Goal: Obtain resource: Download file/media

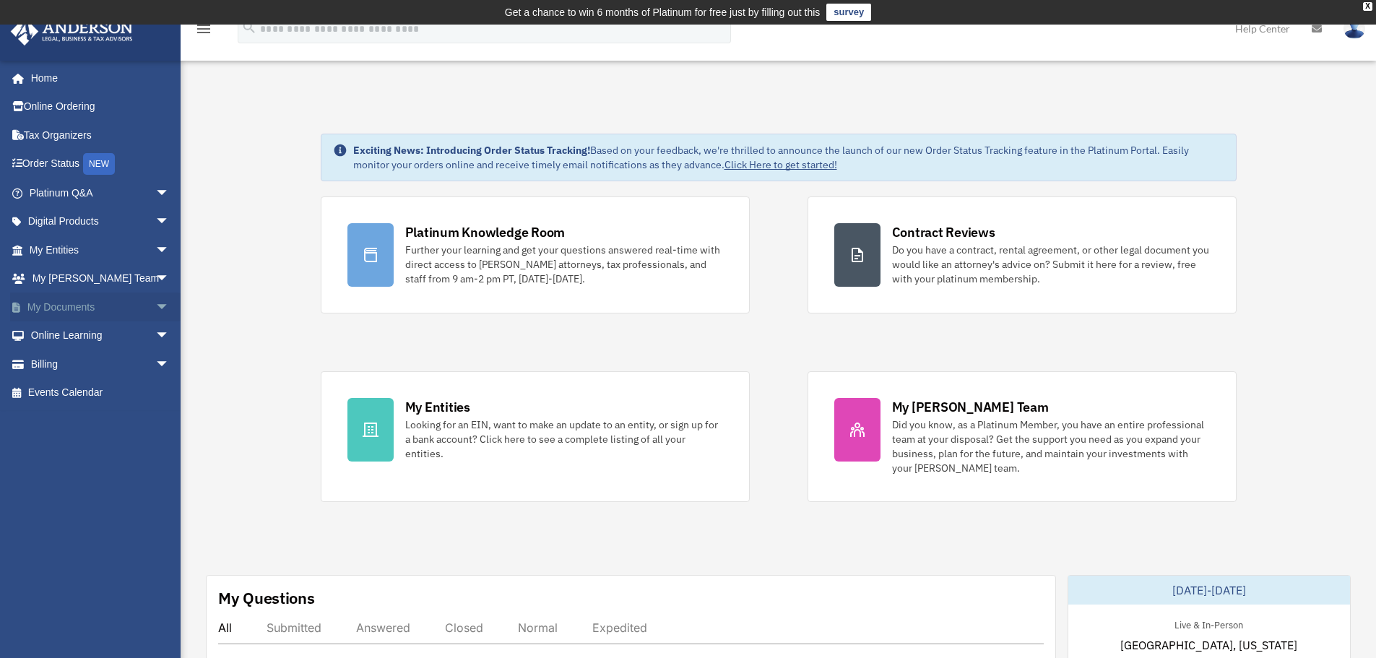
click at [155, 307] on span "arrow_drop_down" at bounding box center [169, 308] width 29 height 30
click at [90, 335] on link "Box" at bounding box center [105, 336] width 171 height 29
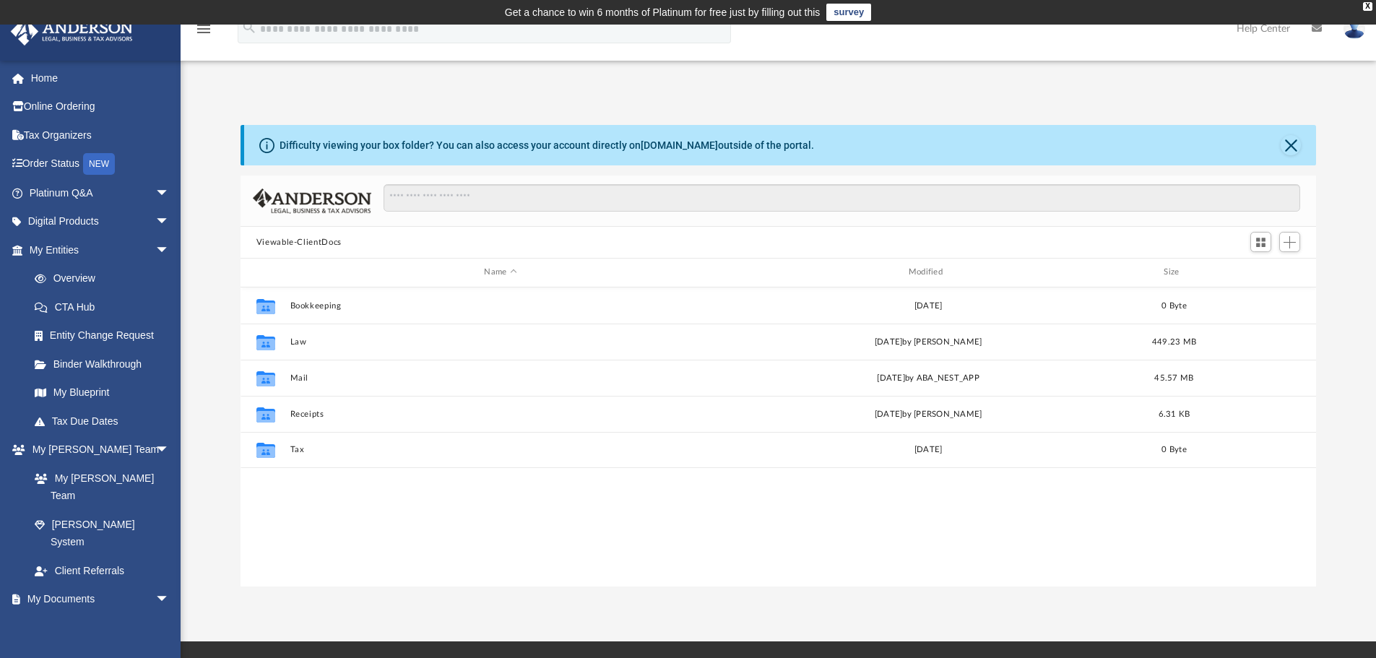
scroll to position [318, 1065]
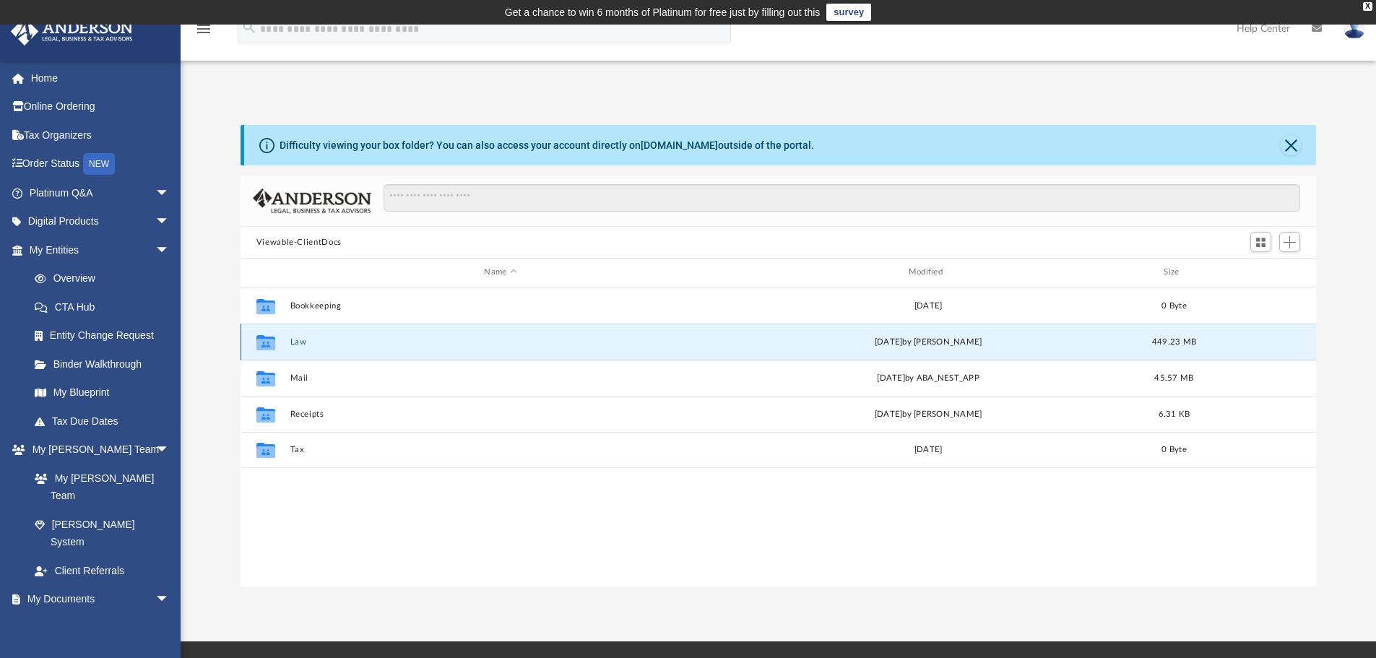
click at [298, 337] on button "Law" at bounding box center [500, 341] width 421 height 9
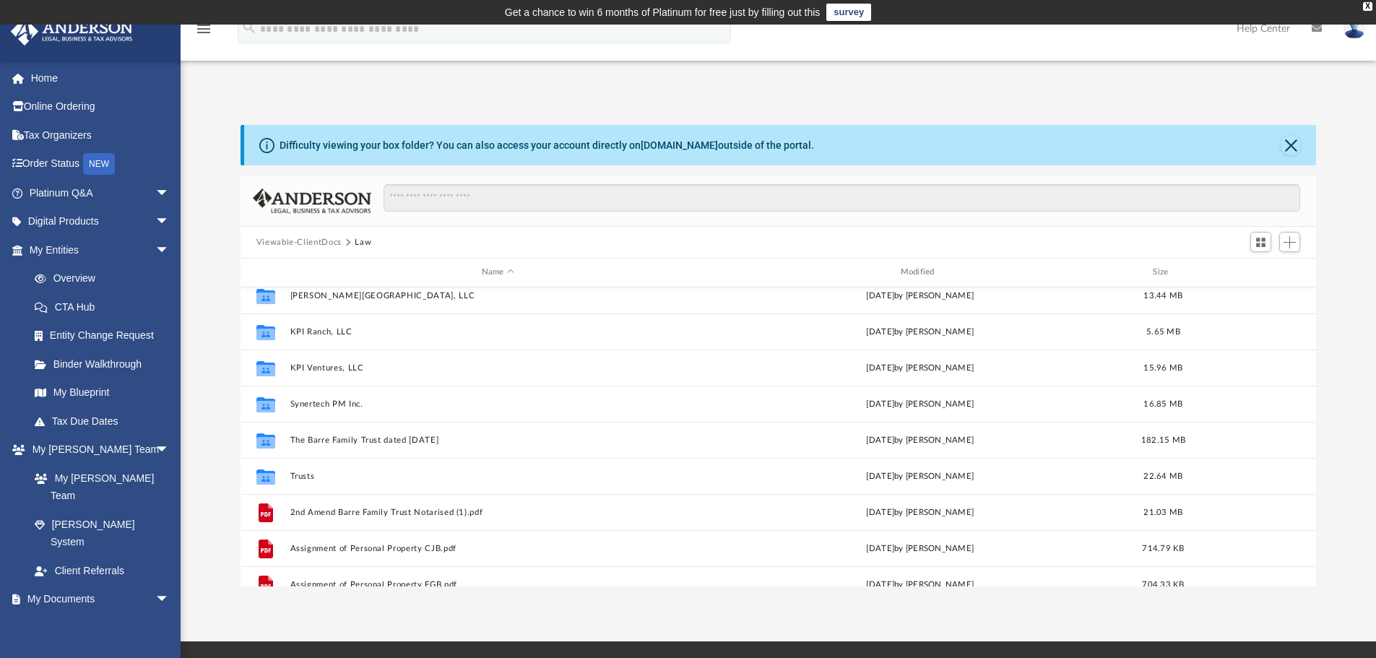
scroll to position [145, 0]
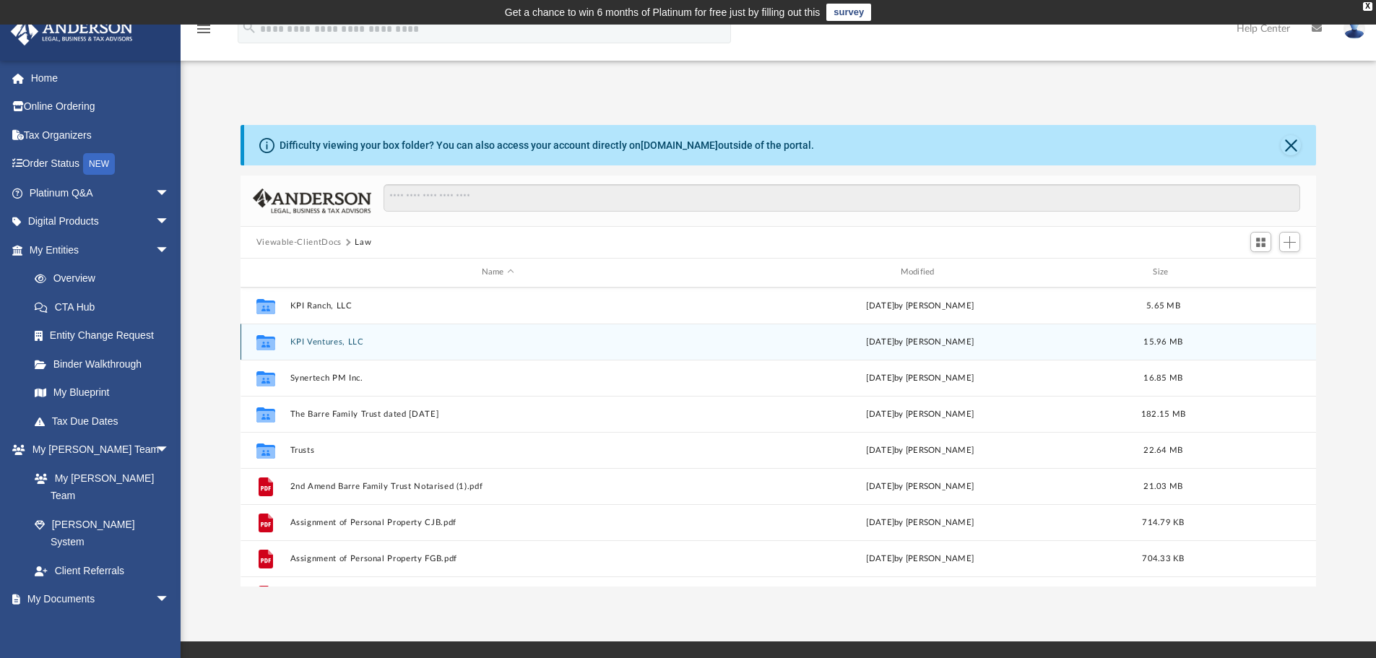
click at [335, 345] on button "KPI Ventures, LLC" at bounding box center [498, 341] width 416 height 9
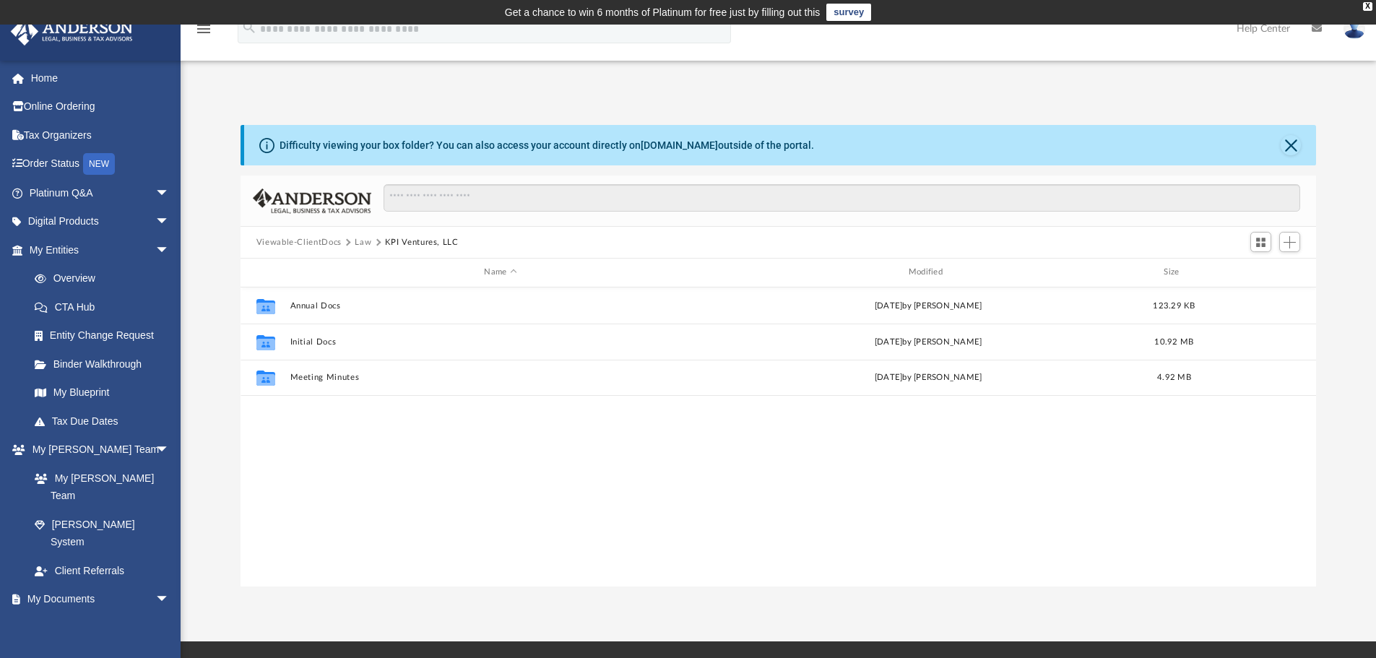
scroll to position [0, 0]
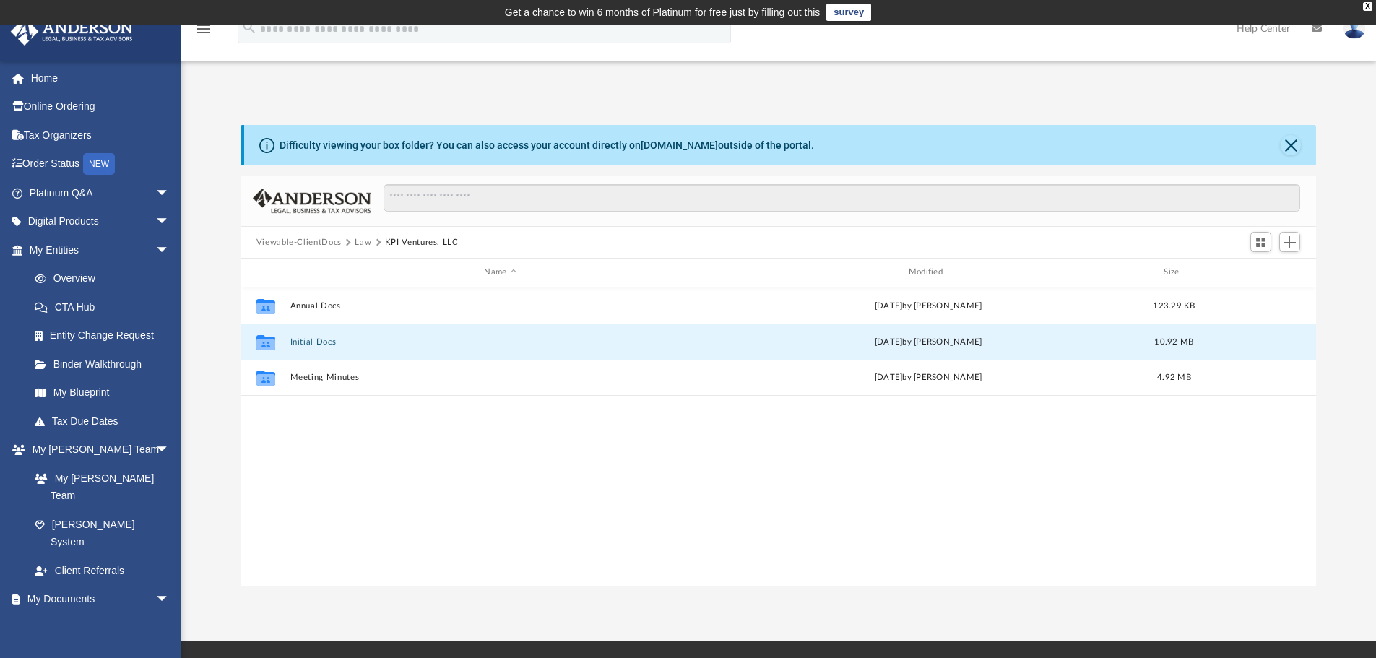
click at [307, 341] on button "Initial Docs" at bounding box center [500, 341] width 421 height 9
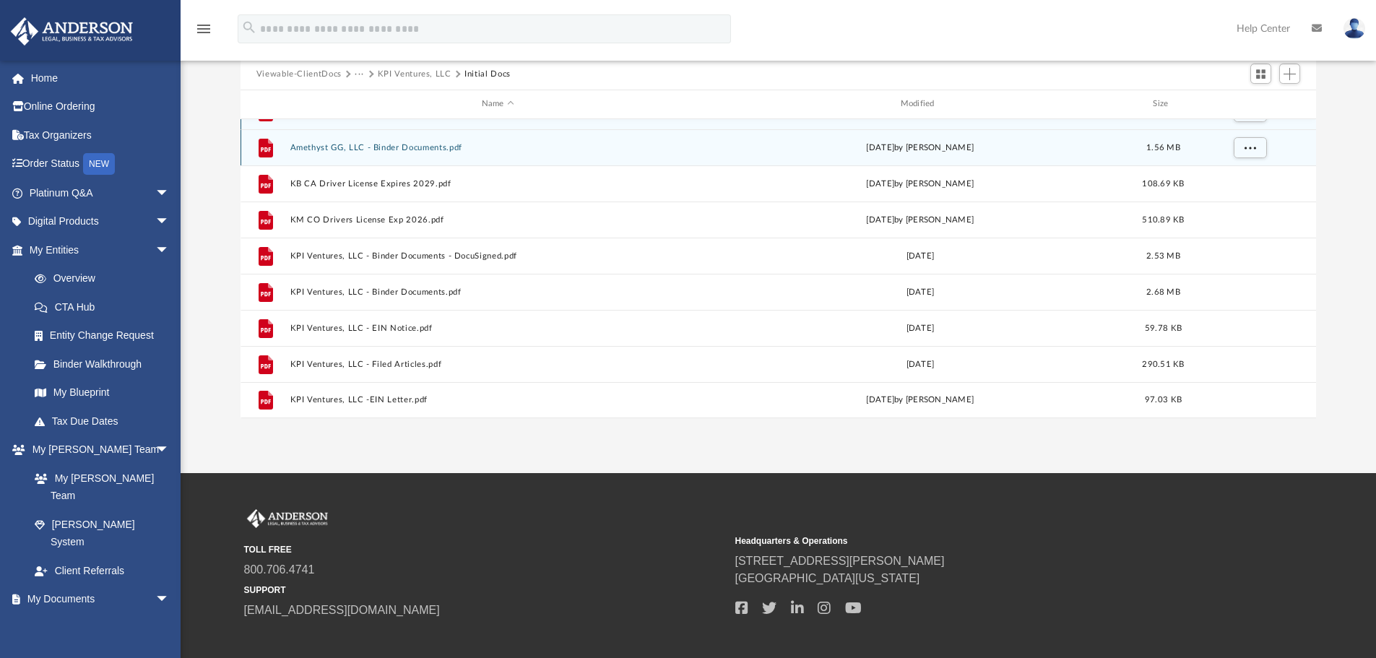
scroll to position [242, 0]
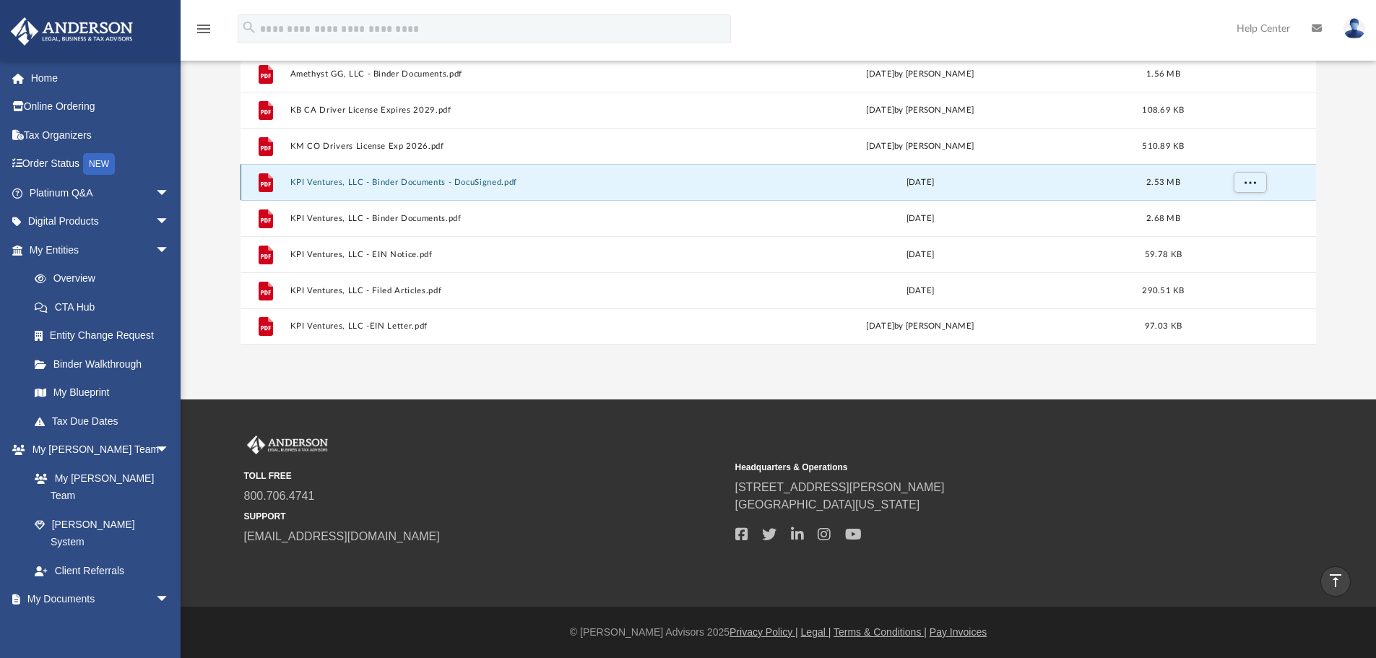
click at [457, 178] on button "KPI Ventures, LLC - Binder Documents - DocuSigned.pdf" at bounding box center [498, 182] width 416 height 9
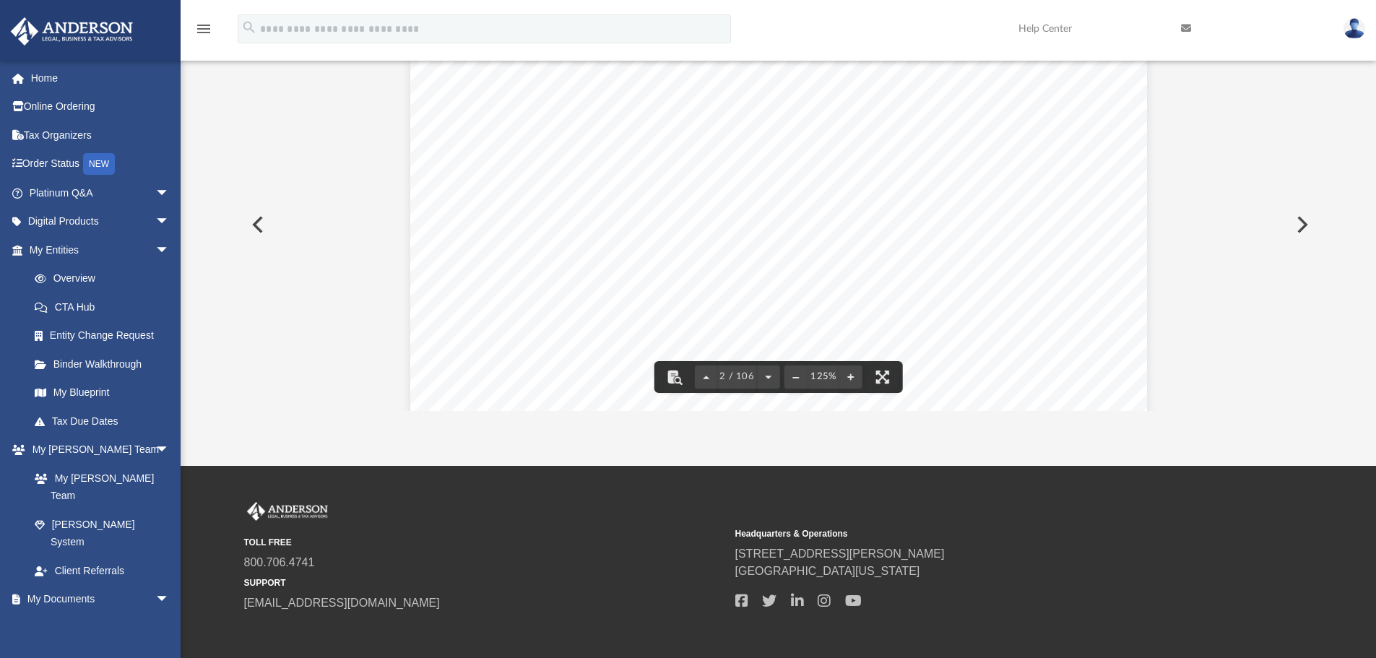
scroll to position [1373, 0]
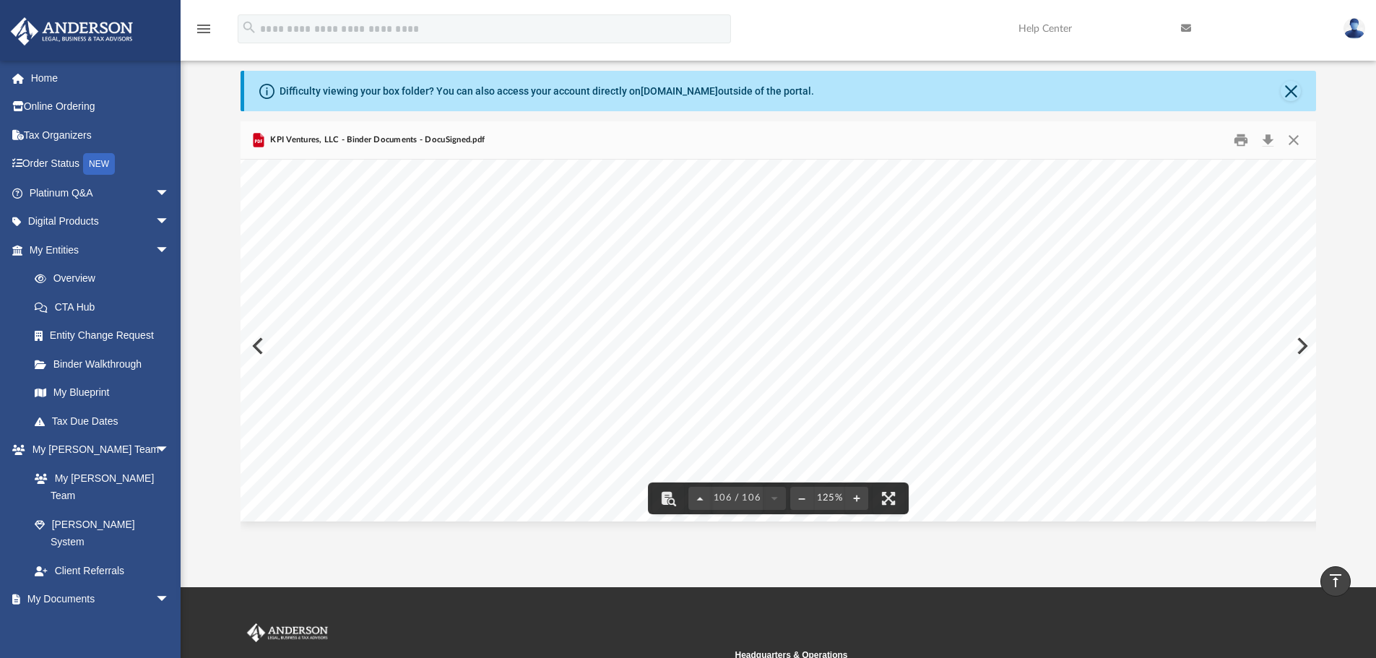
scroll to position [0, 0]
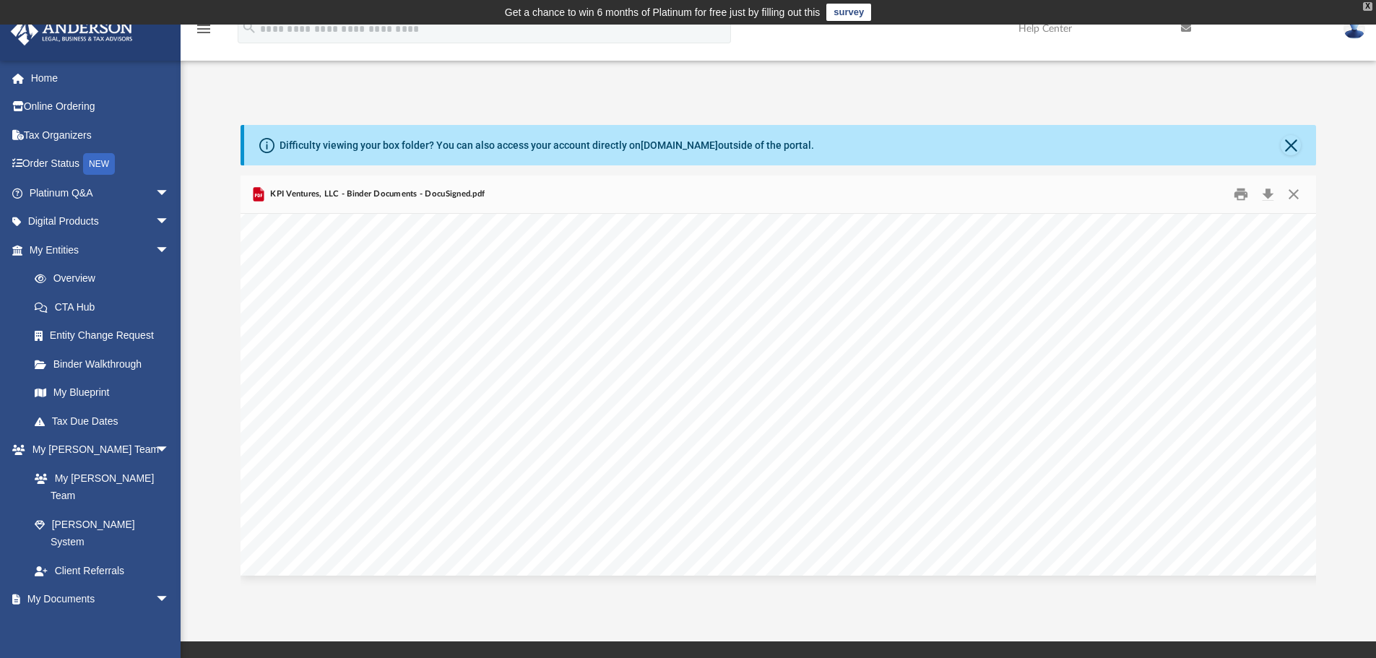
click at [1368, 5] on div "X" at bounding box center [1367, 6] width 9 height 9
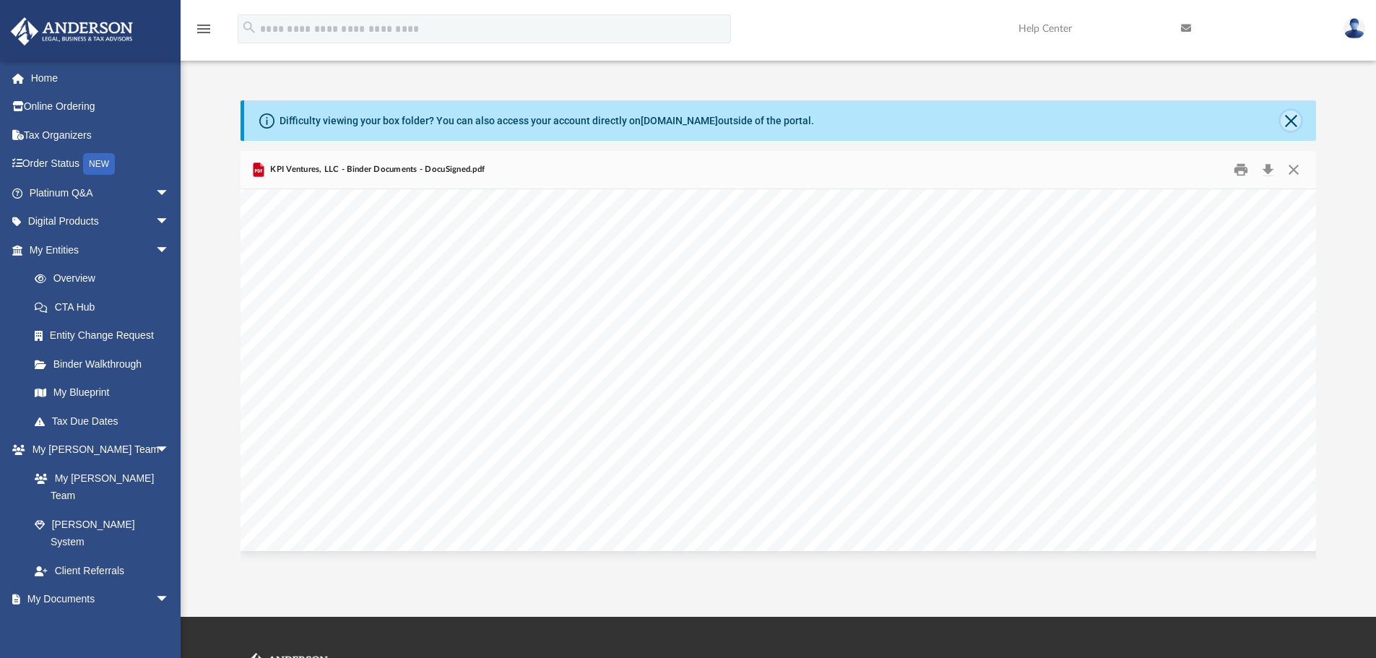
click at [1289, 119] on button "Close" at bounding box center [1291, 121] width 20 height 20
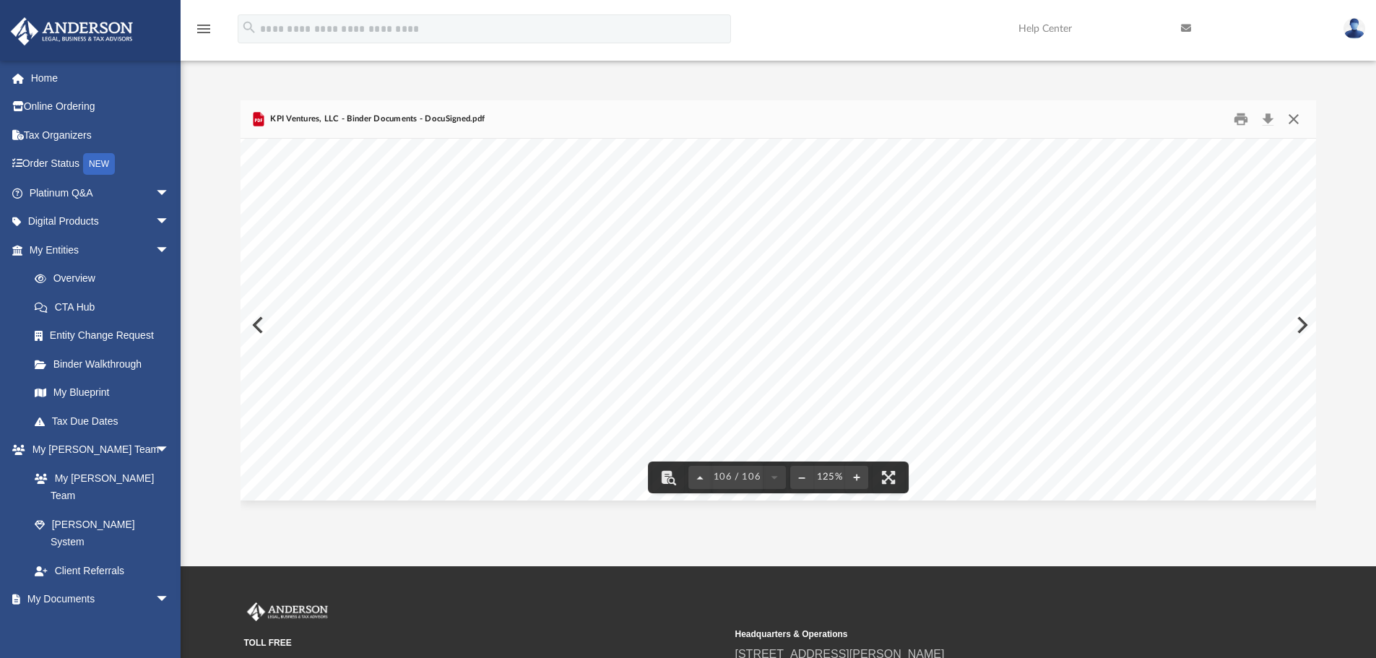
click at [1299, 117] on button "Close" at bounding box center [1294, 119] width 26 height 22
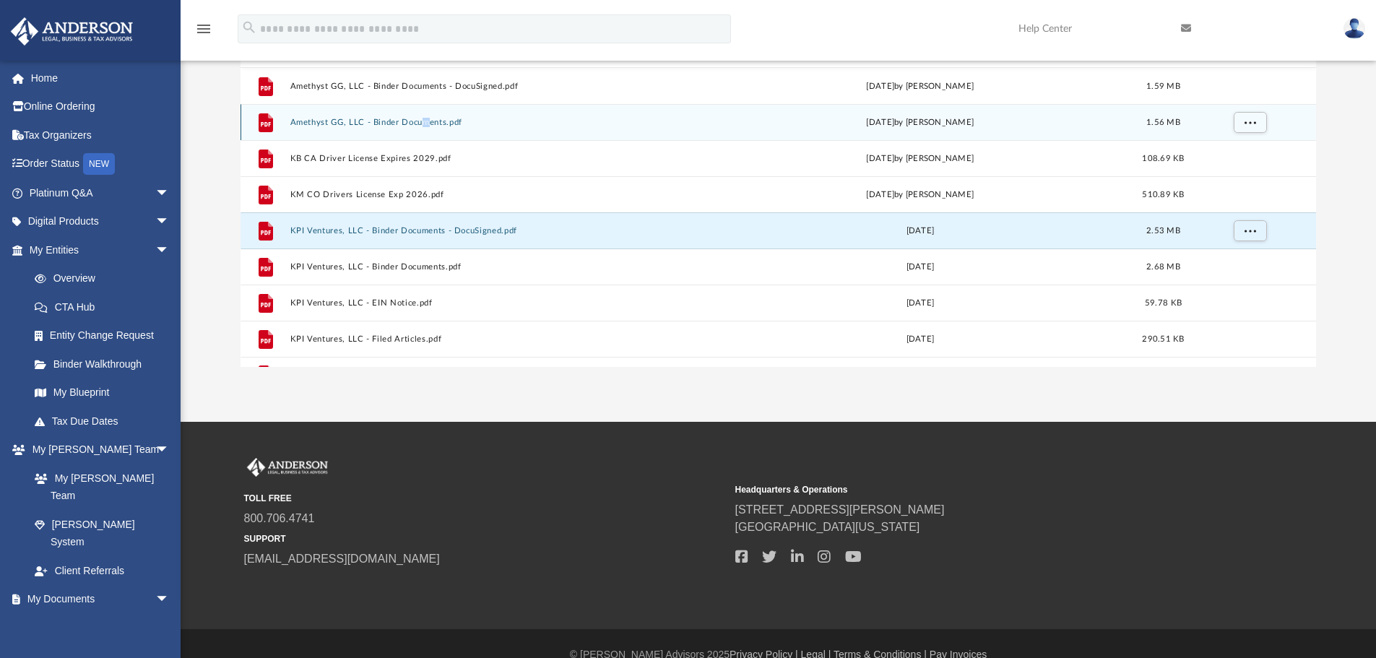
click at [427, 111] on div "File Amethyst GG, LLC - Binder Documents.pdf [DATE] by [PERSON_NAME] 1.56 MB" at bounding box center [779, 122] width 1077 height 36
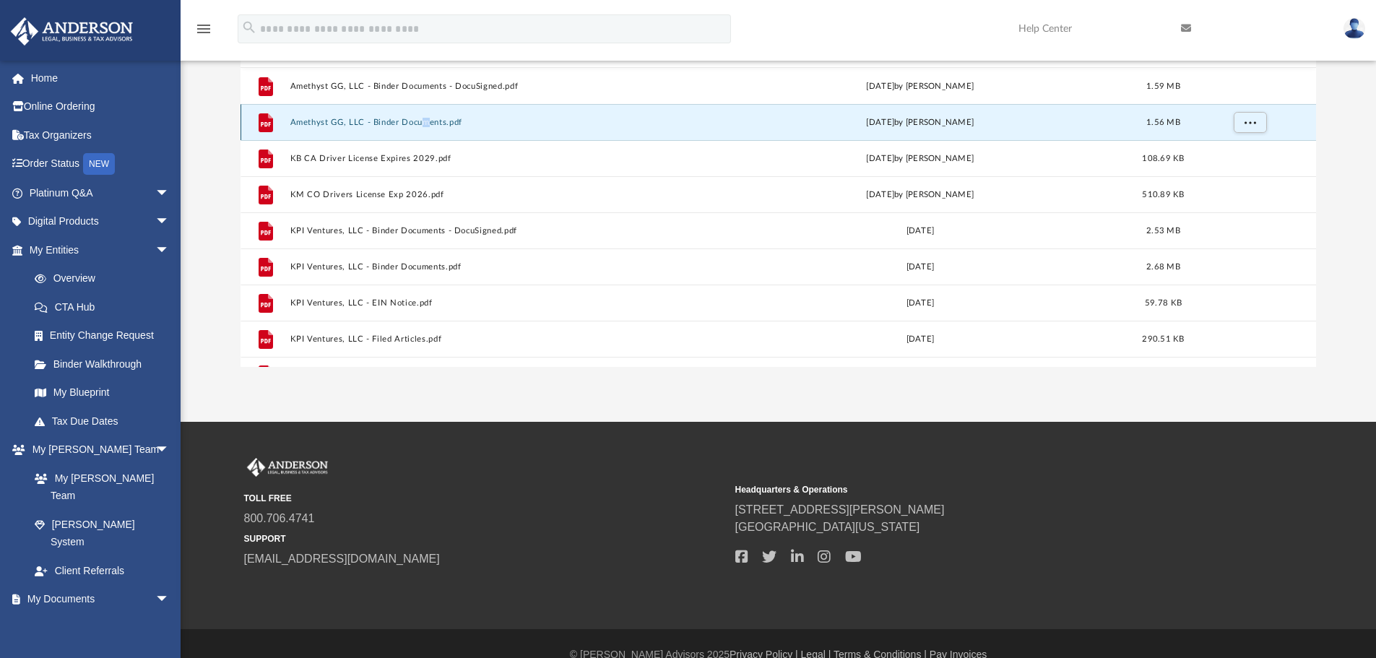
click at [427, 111] on div "File Amethyst GG, LLC - Binder Documents.pdf [DATE] by [PERSON_NAME] 1.56 MB" at bounding box center [779, 122] width 1077 height 36
click at [376, 120] on button "Amethyst GG, LLC - Binder Documents.pdf" at bounding box center [498, 122] width 416 height 9
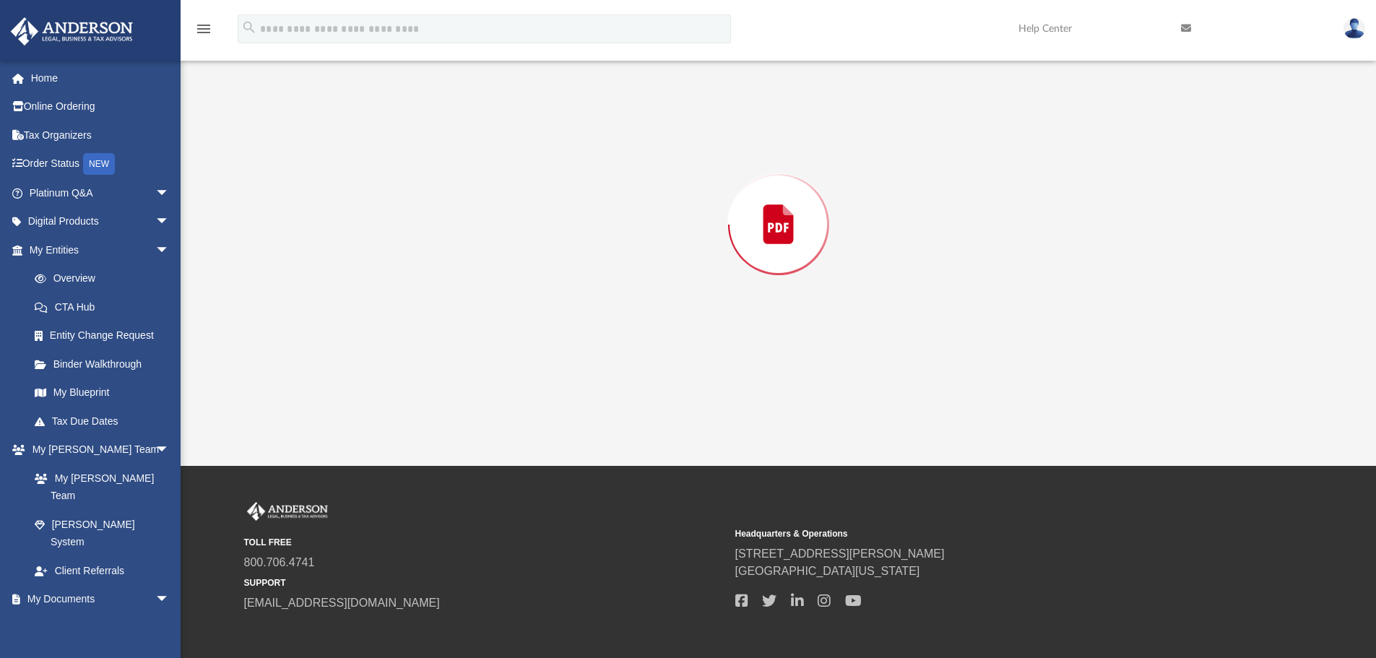
click at [376, 120] on div "Preview" at bounding box center [779, 224] width 1077 height 373
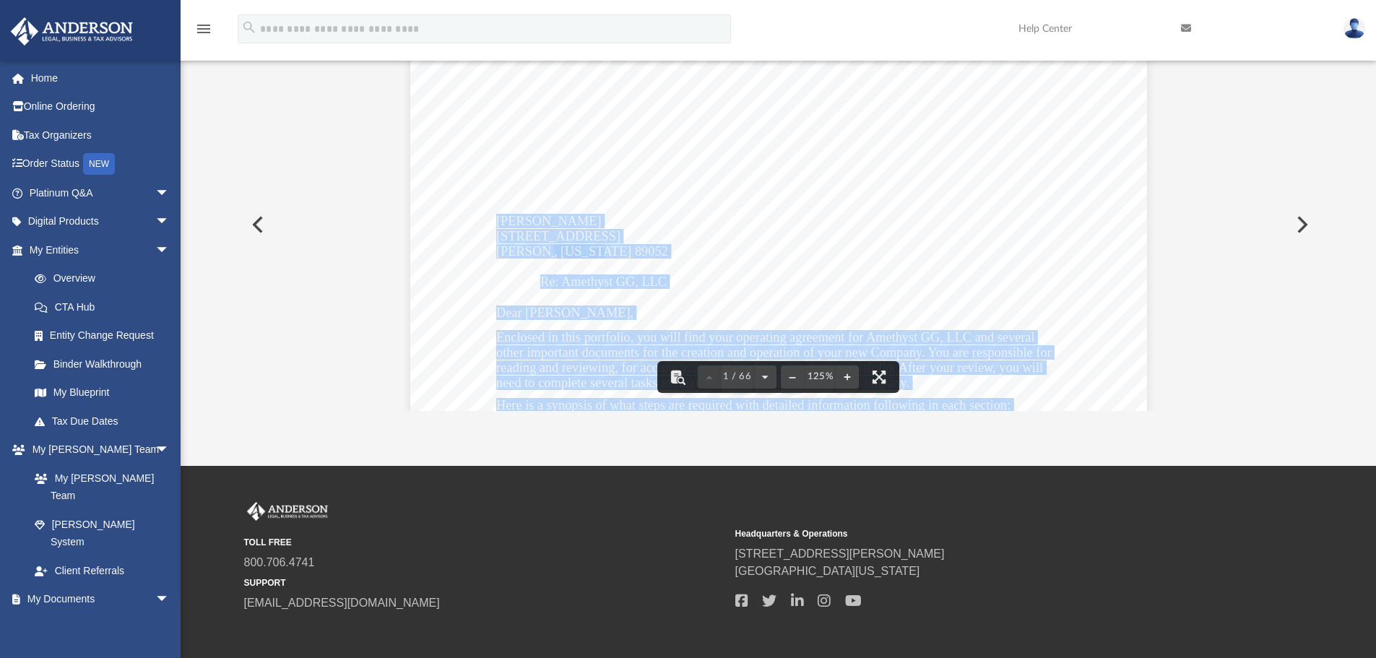
scroll to position [0, 0]
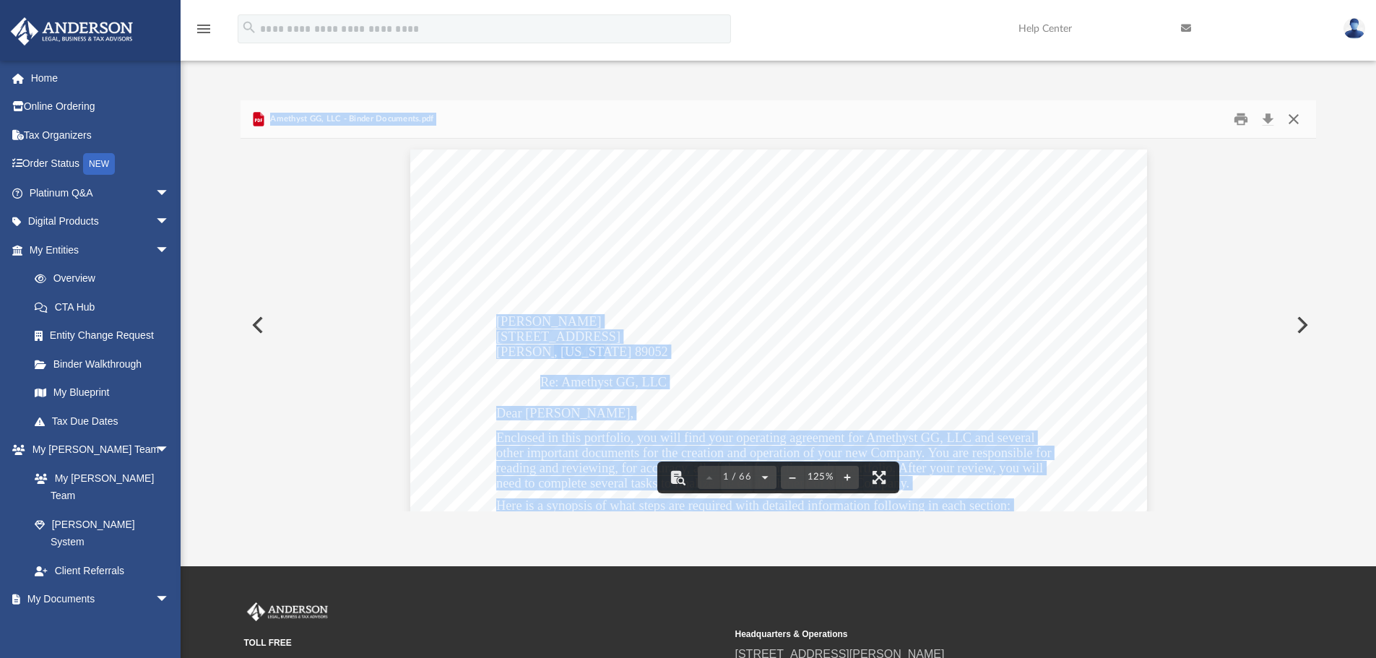
click at [1296, 118] on button "Close" at bounding box center [1294, 119] width 26 height 22
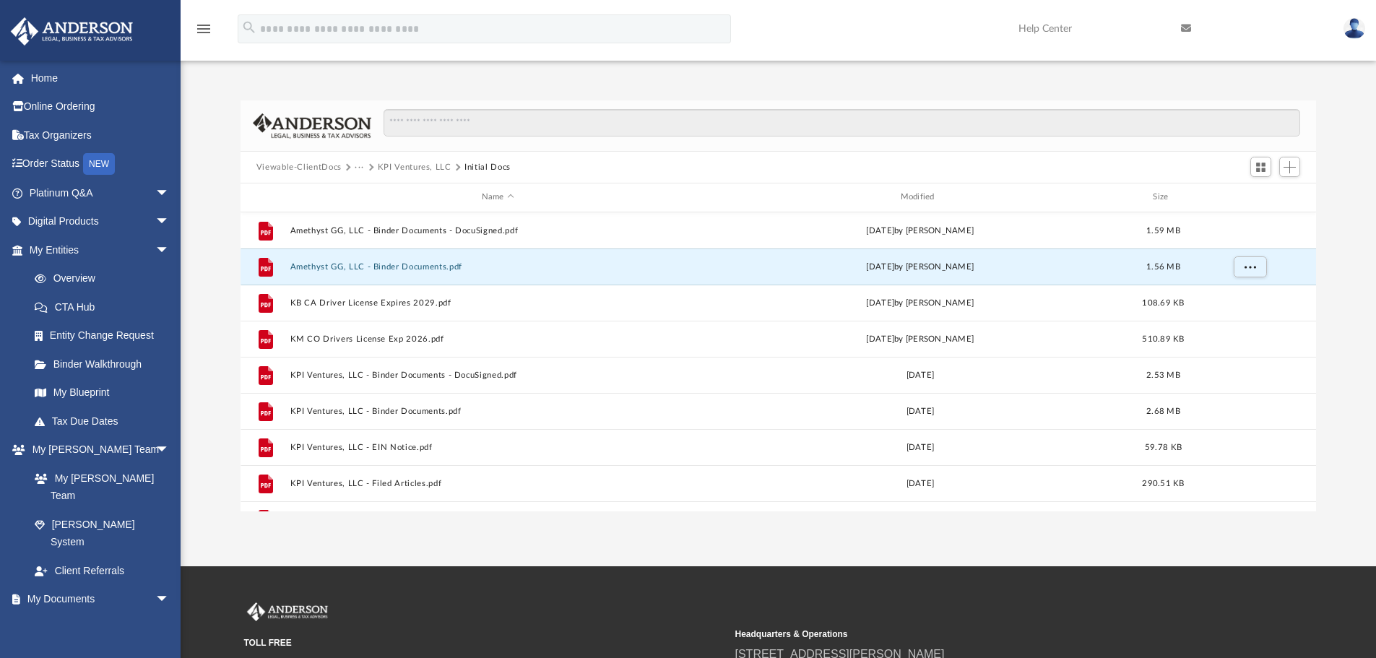
click at [361, 165] on button "···" at bounding box center [359, 167] width 9 height 13
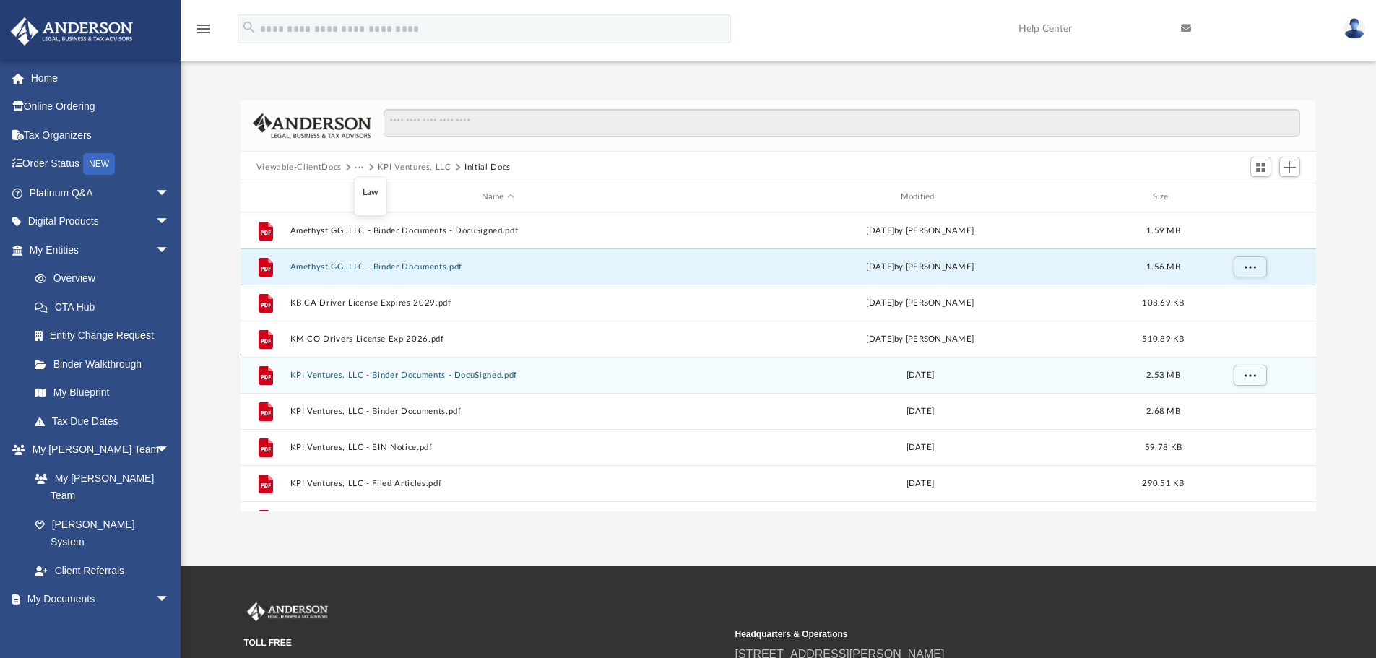
click at [324, 376] on button "KPI Ventures, LLC - Binder Documents - DocuSigned.pdf" at bounding box center [498, 375] width 416 height 9
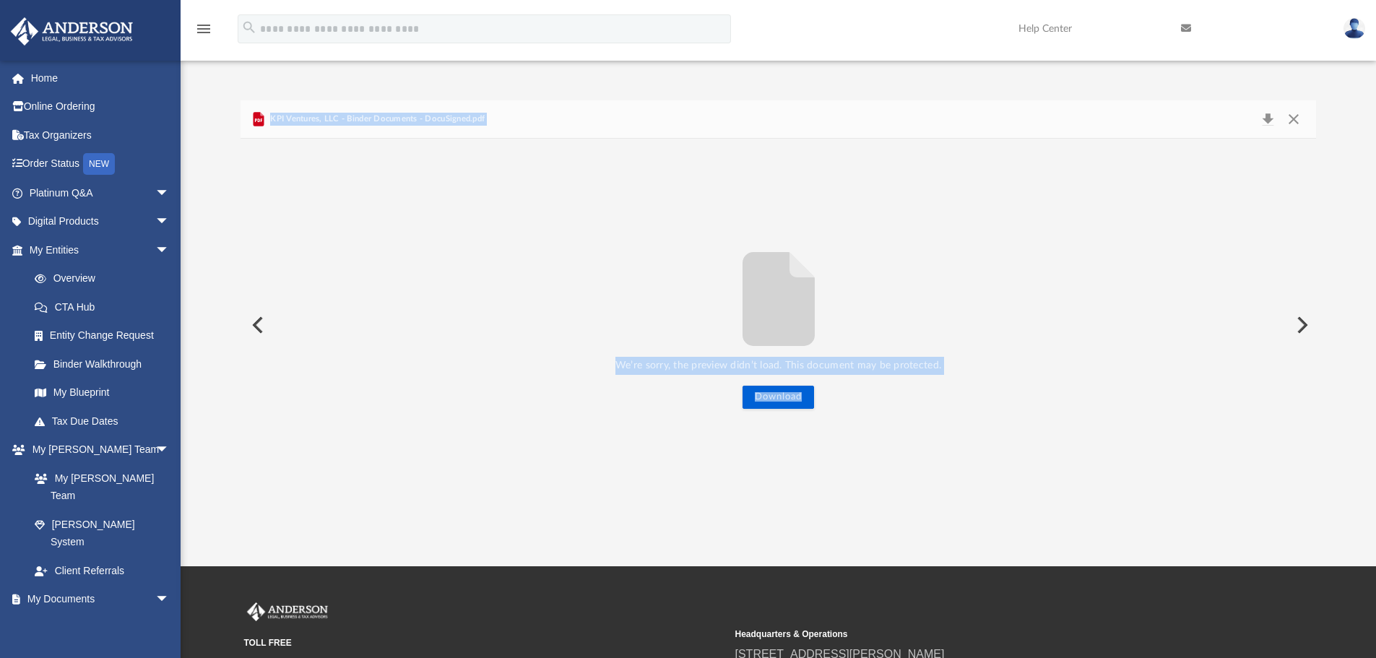
click at [569, 204] on div "We’re sorry, the preview didn’t load. This document may be protected. Download" at bounding box center [779, 325] width 1077 height 373
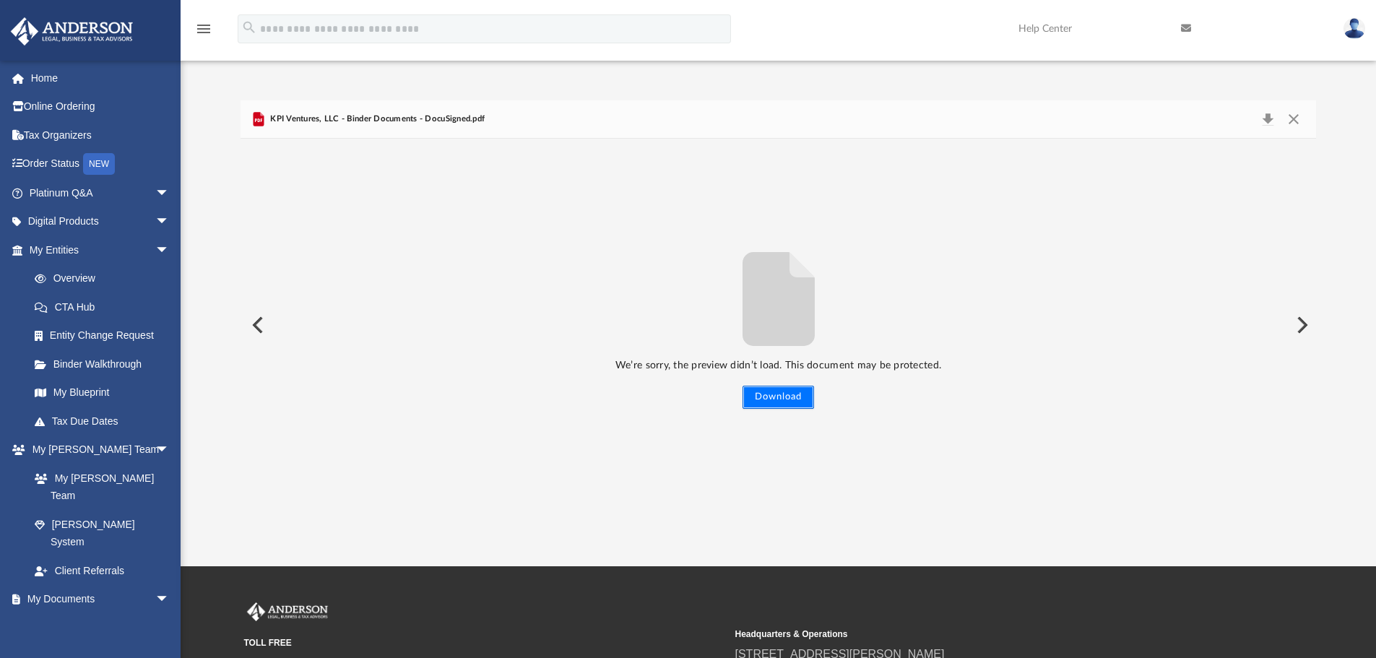
click at [767, 389] on button "Download" at bounding box center [779, 397] width 72 height 23
click at [1298, 116] on button "Close" at bounding box center [1294, 119] width 26 height 20
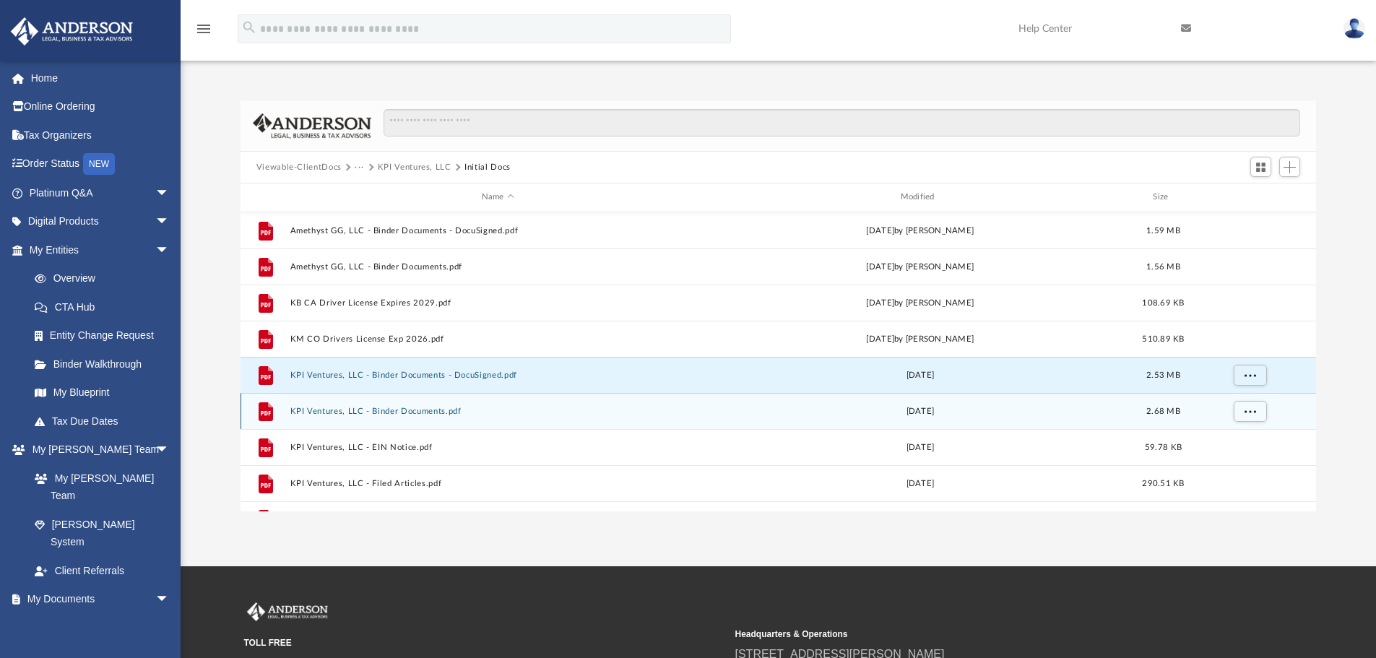
scroll to position [26, 0]
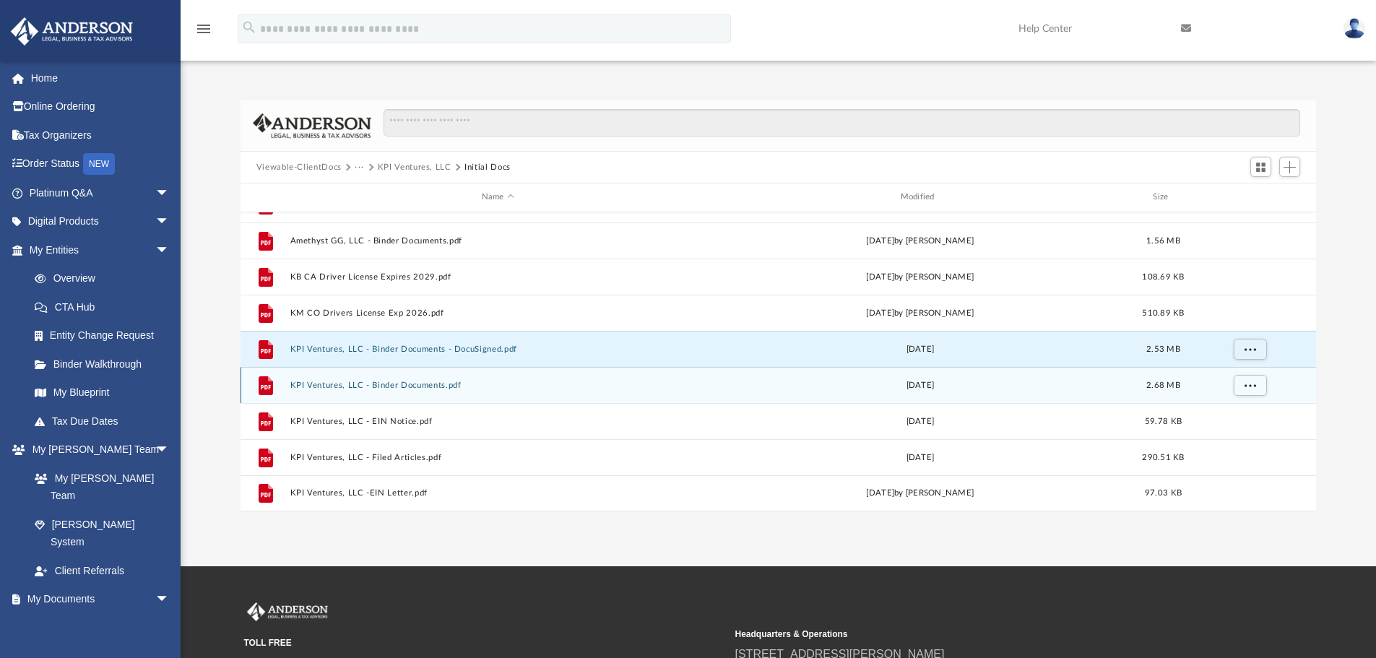
click at [356, 387] on button "KPI Ventures, LLC - Binder Documents.pdf" at bounding box center [498, 385] width 416 height 9
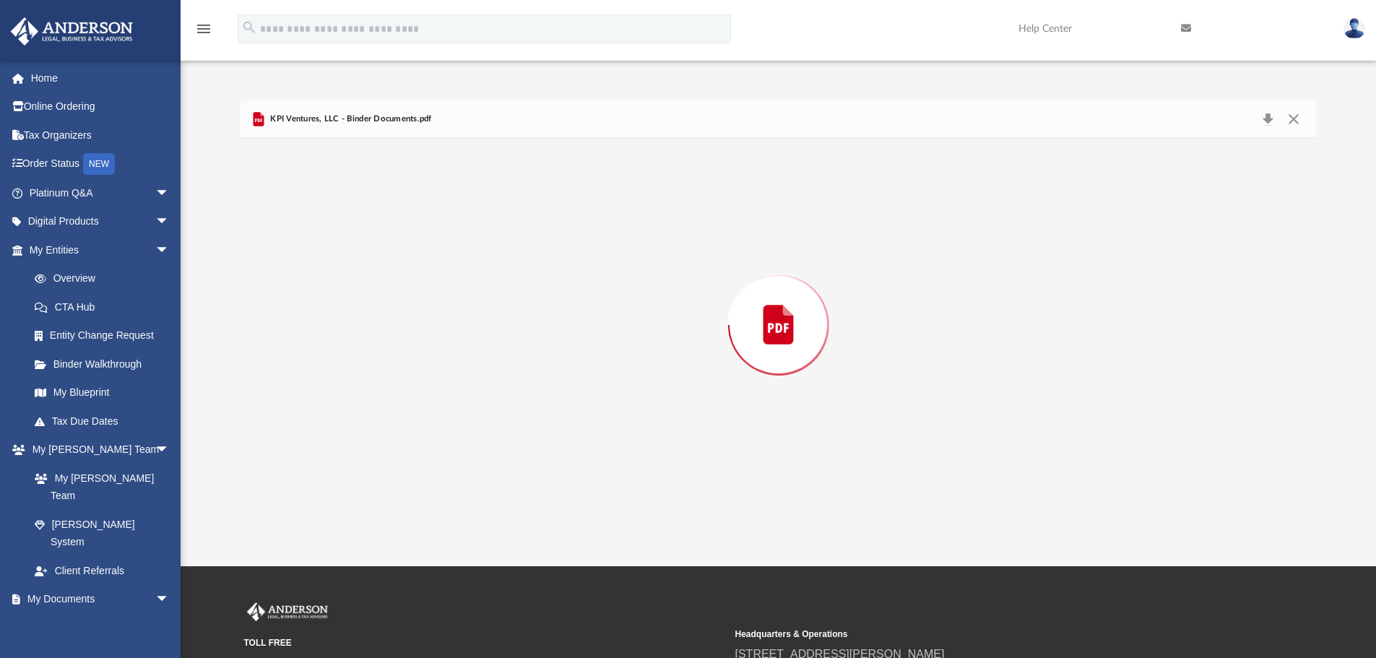
click at [356, 387] on div "Preview" at bounding box center [779, 325] width 1077 height 373
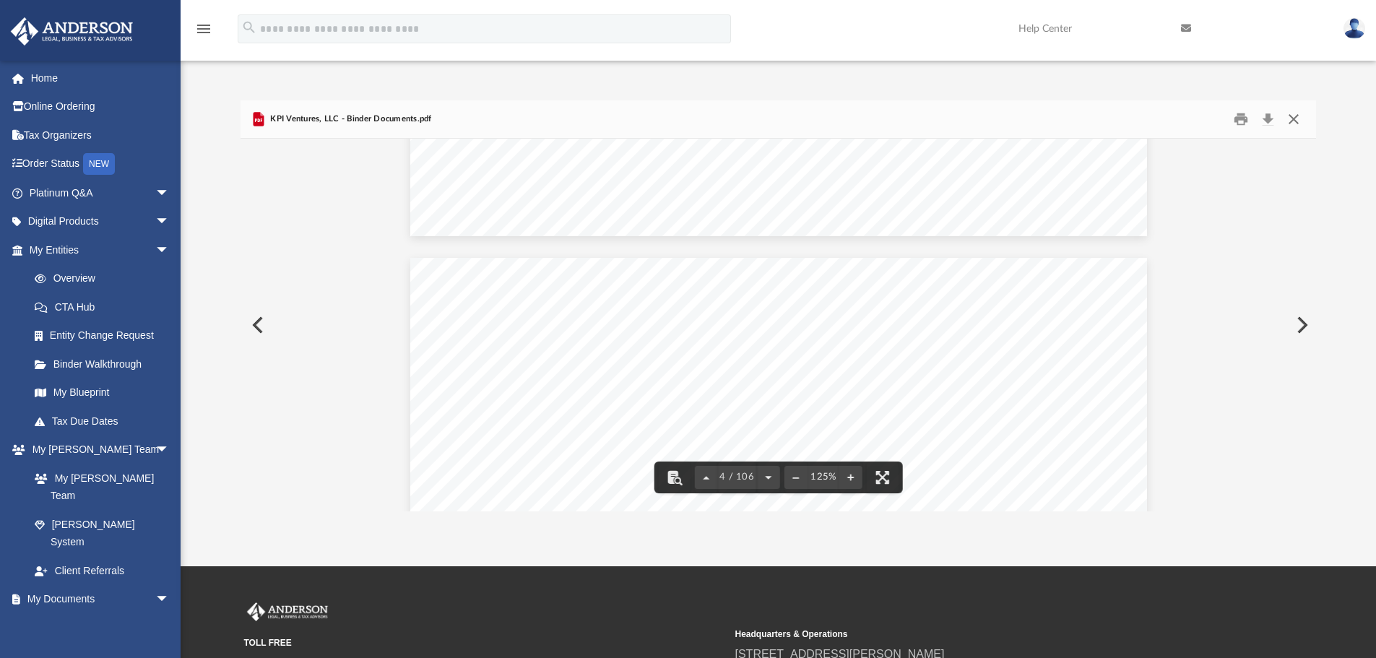
click at [1295, 113] on button "Close" at bounding box center [1294, 119] width 26 height 22
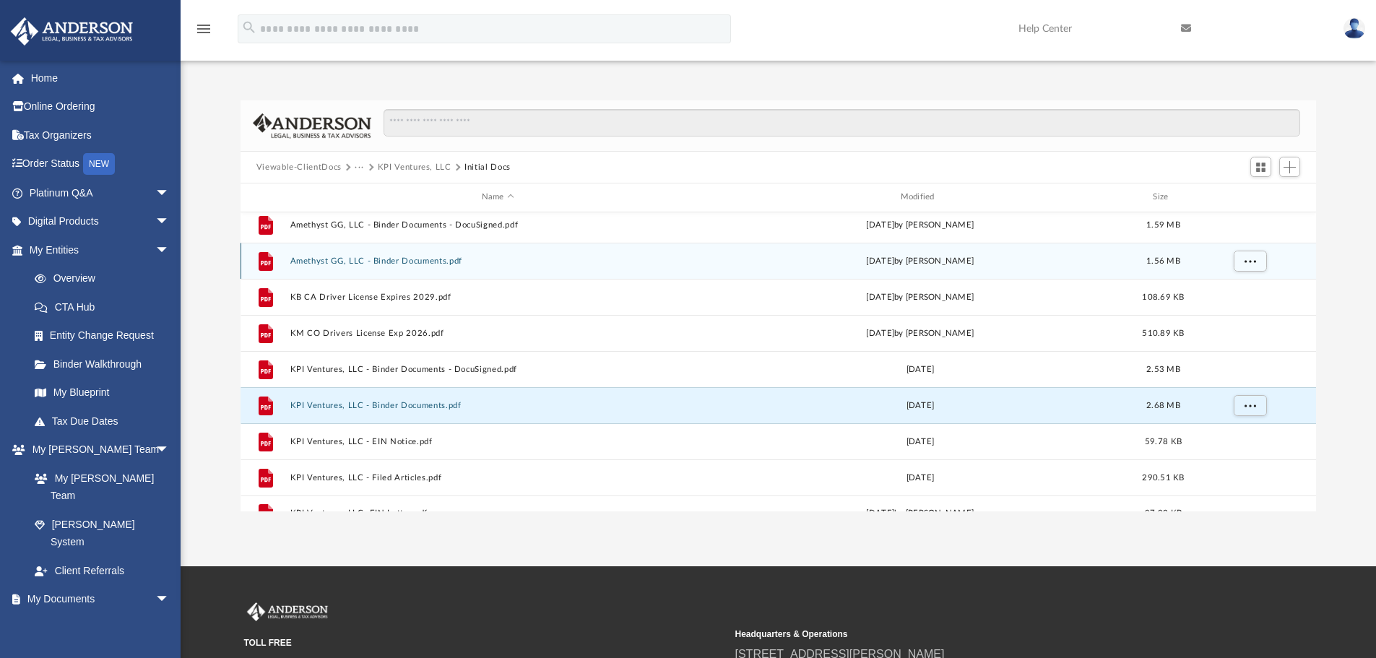
scroll to position [0, 0]
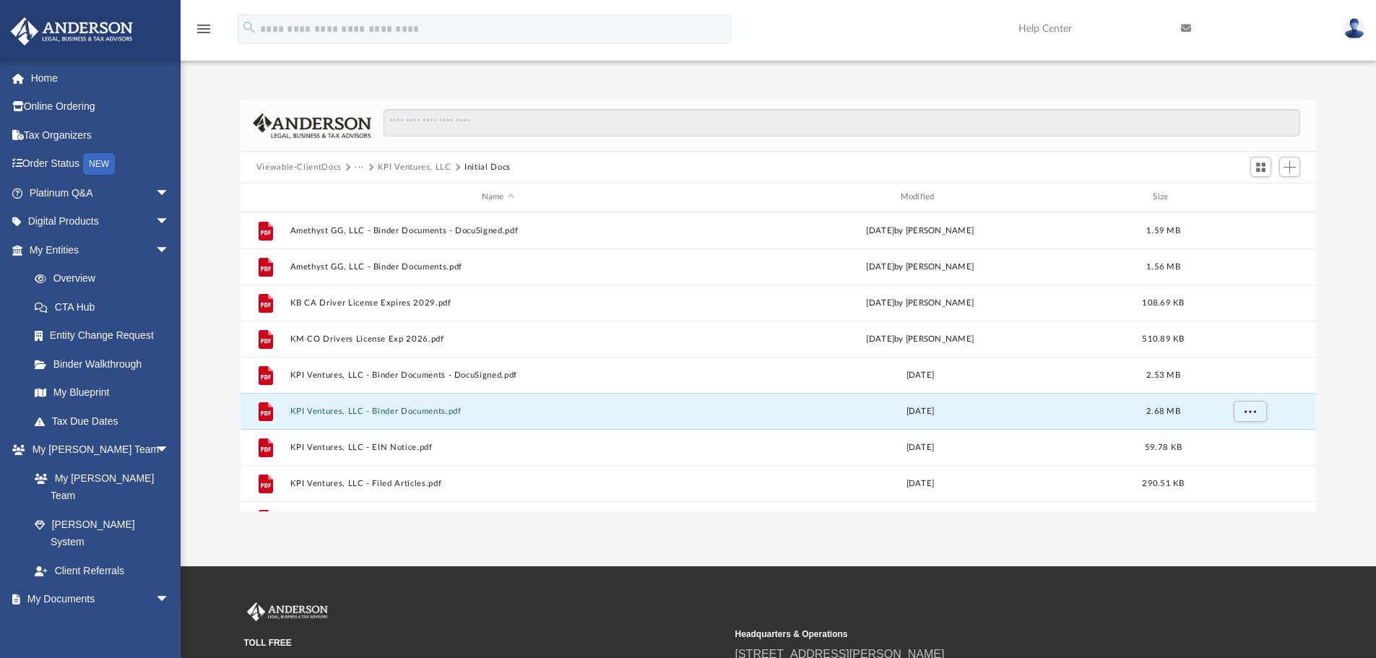
click at [399, 168] on button "KPI Ventures, LLC" at bounding box center [415, 167] width 74 height 13
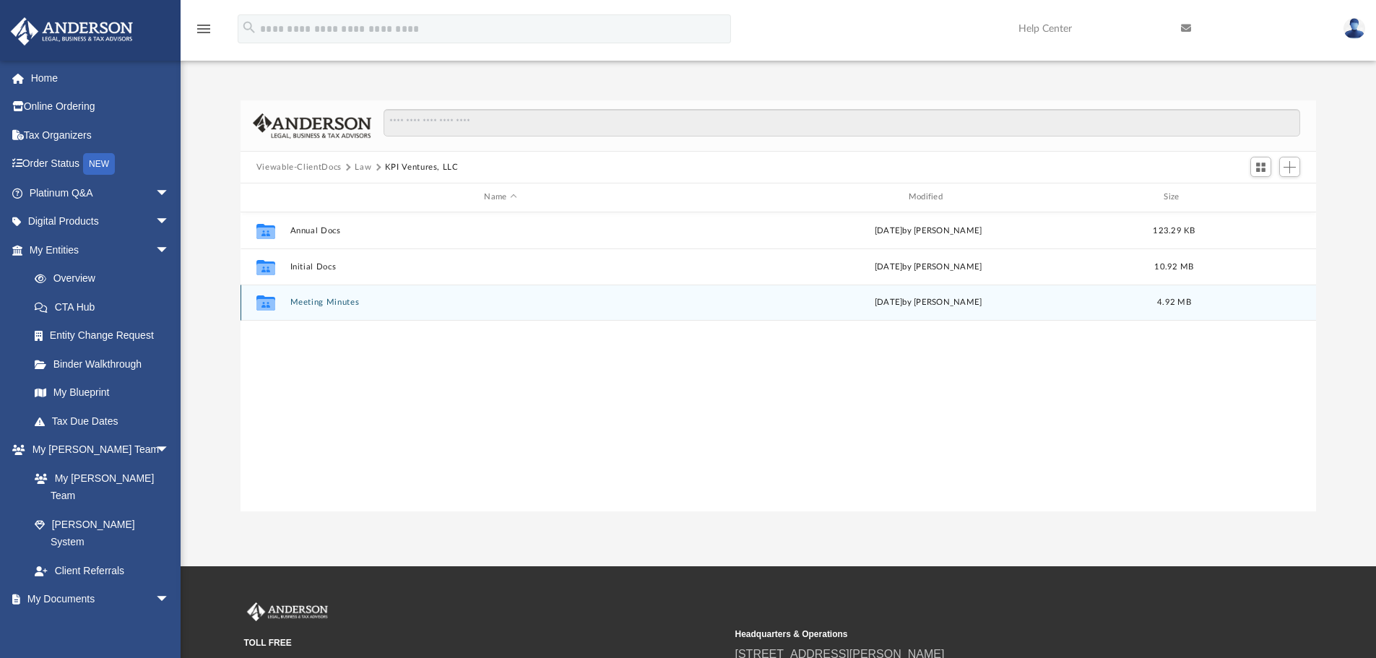
click at [324, 297] on div "Collaborated Folder Meeting Minutes [DATE] by [PERSON_NAME] 4.92 MB" at bounding box center [779, 303] width 1077 height 36
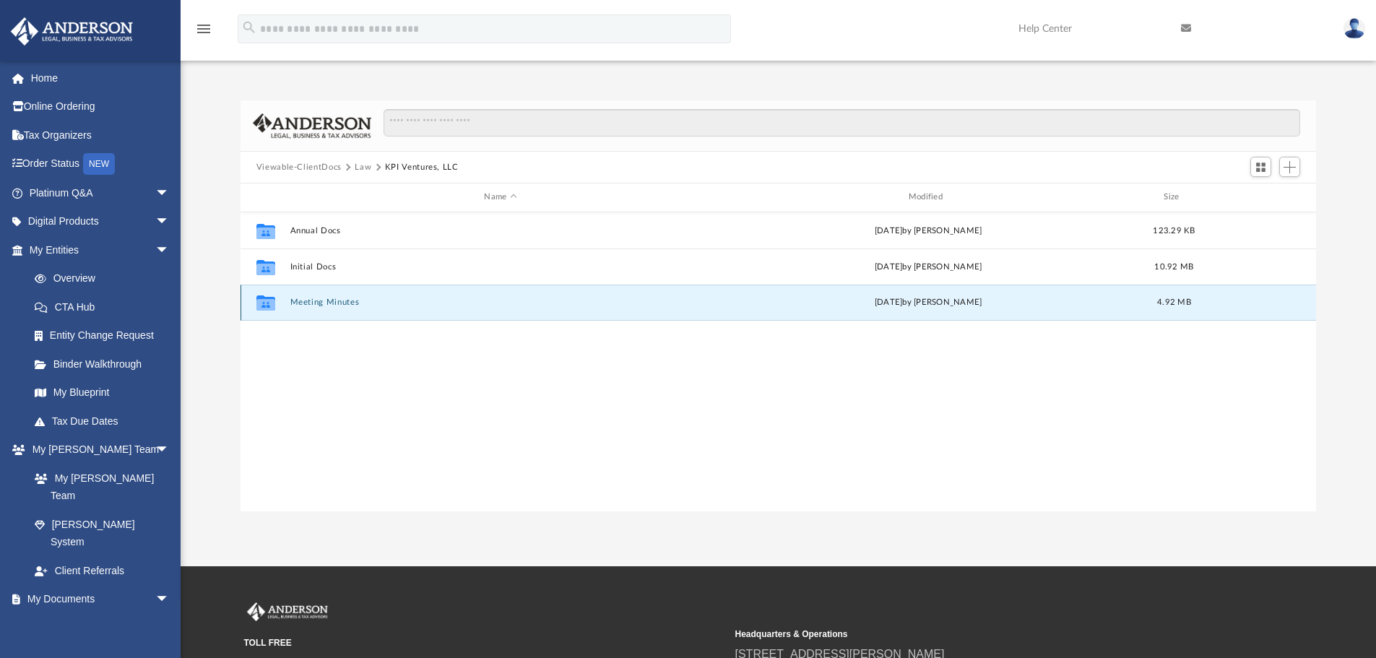
click at [311, 304] on button "Meeting Minutes" at bounding box center [500, 302] width 421 height 9
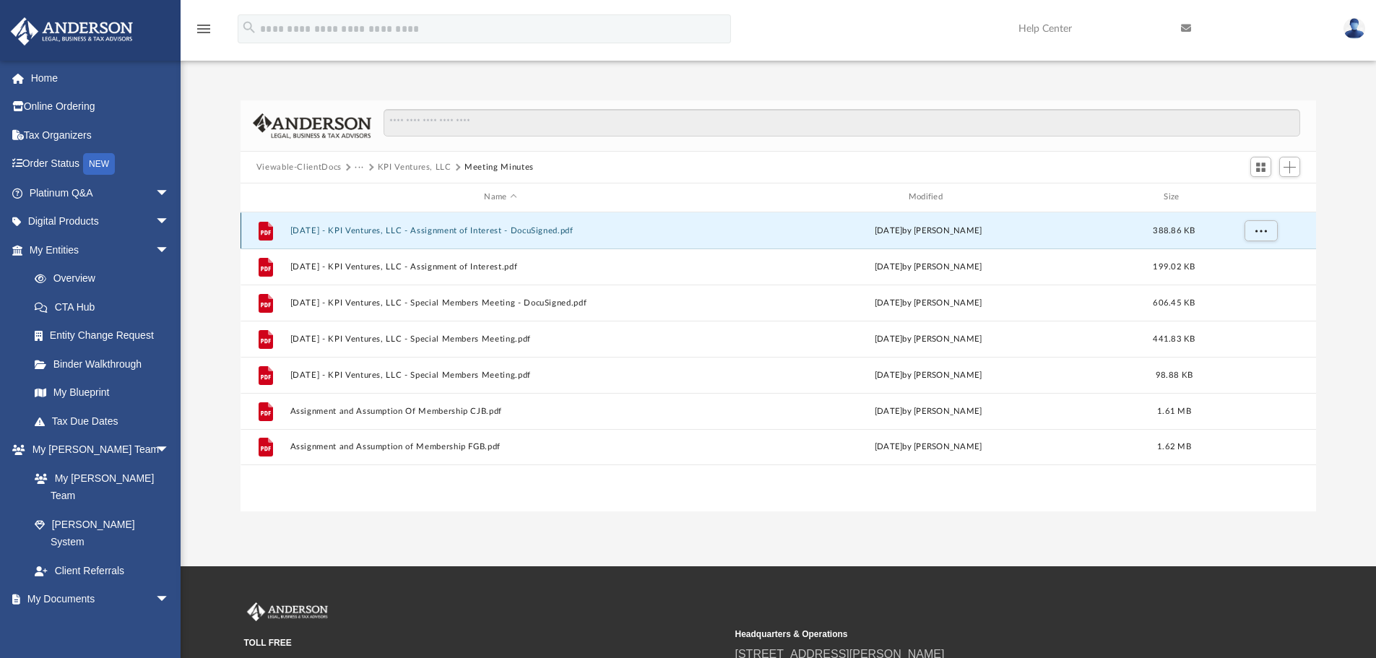
click at [451, 230] on button "[DATE] - KPI Ventures, LLC - Assignment of Interest - DocuSigned.pdf" at bounding box center [500, 230] width 421 height 9
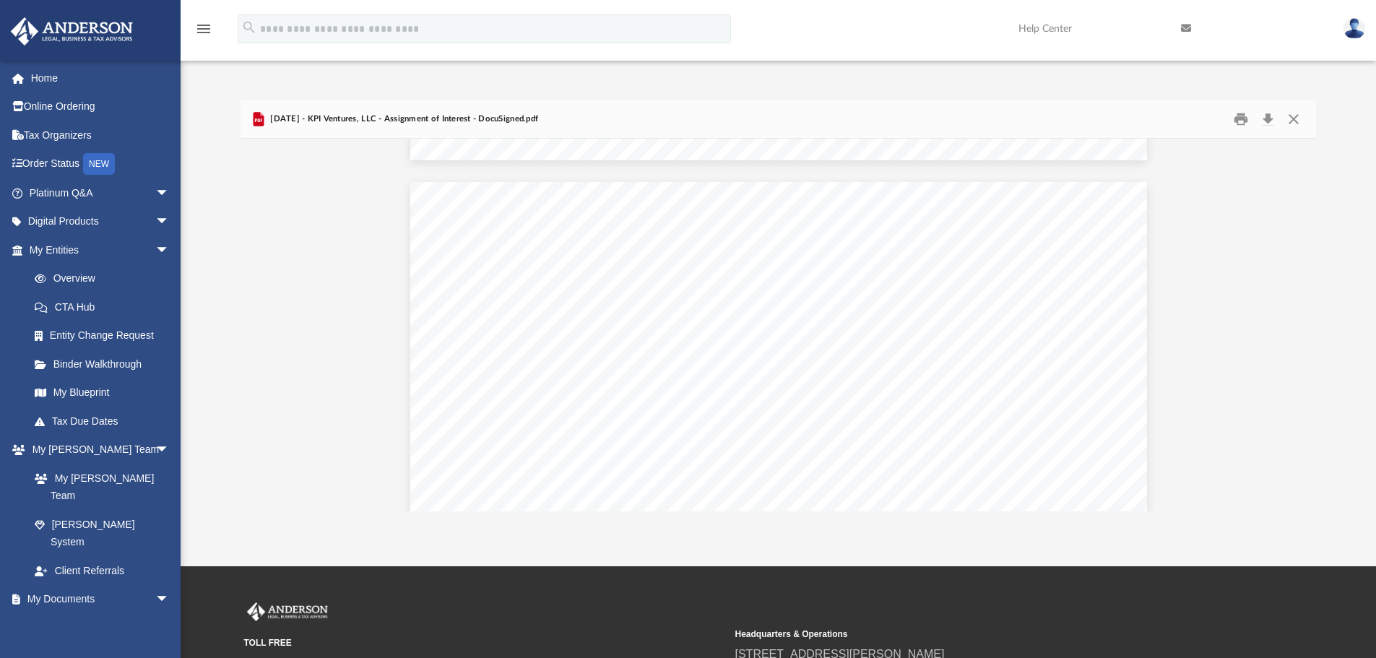
scroll to position [1951, 0]
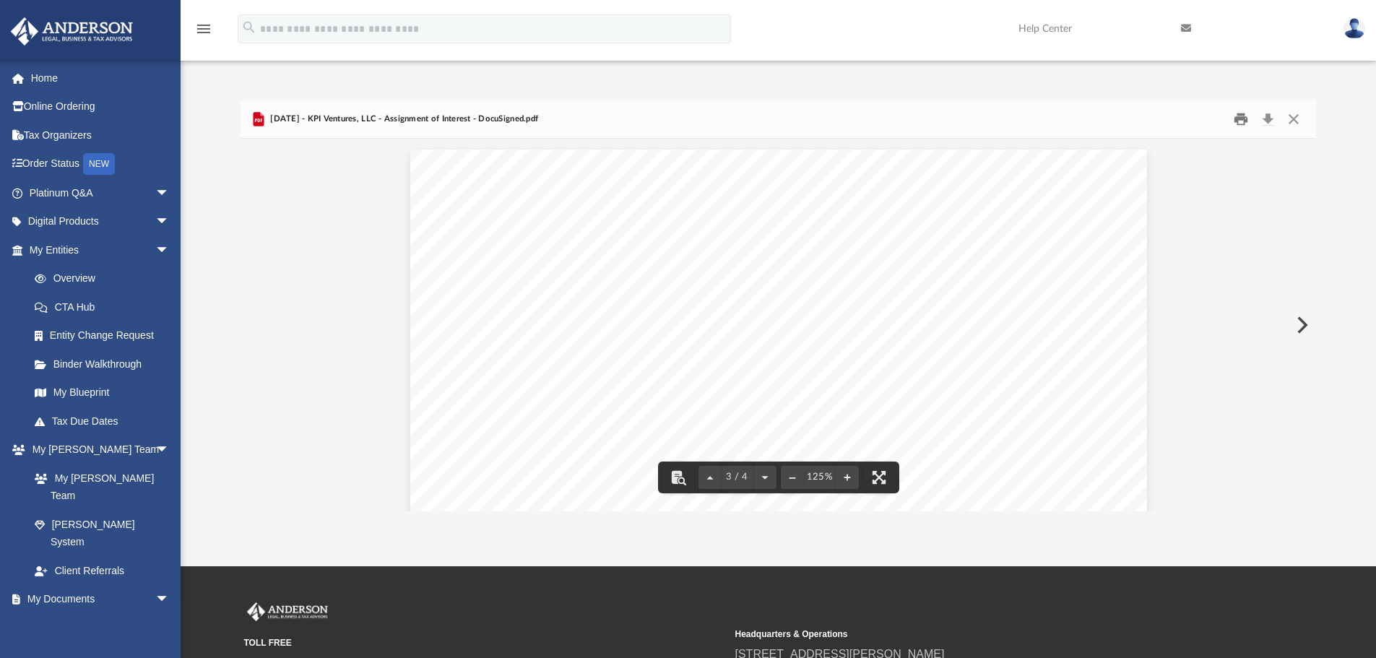
click at [1243, 117] on button "Print" at bounding box center [1241, 119] width 29 height 22
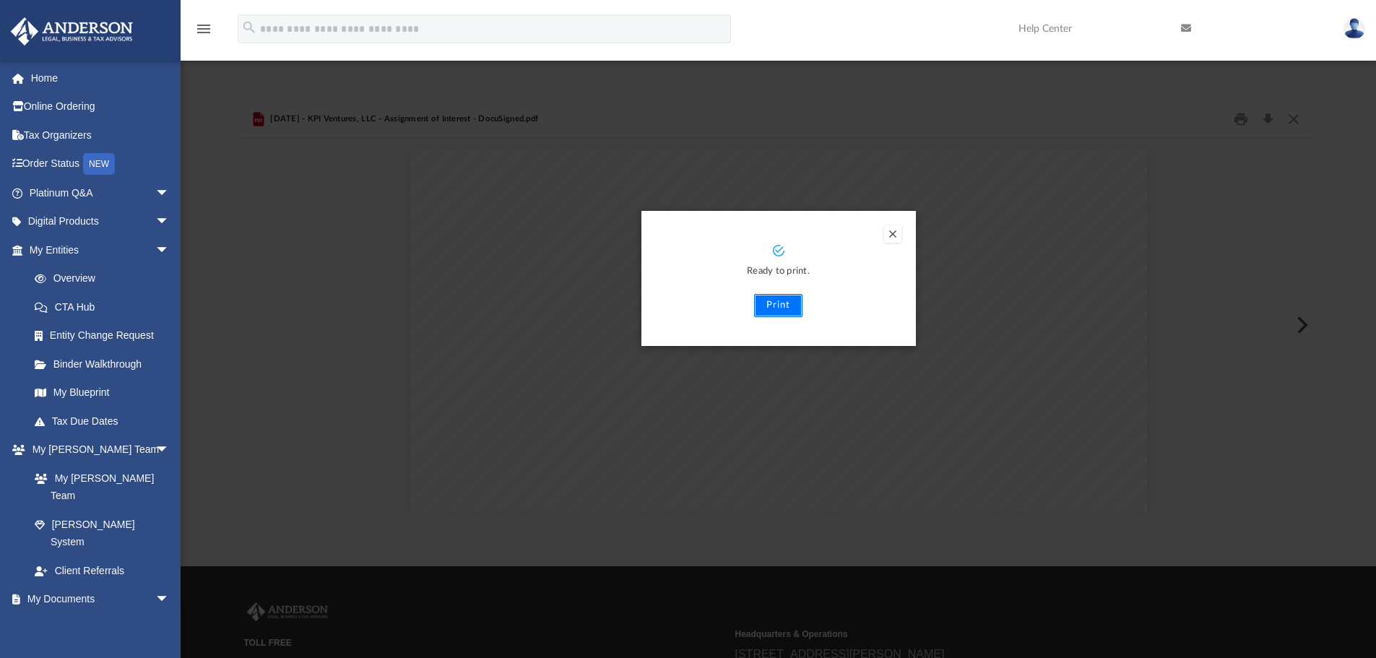
click at [769, 304] on button "Print" at bounding box center [778, 305] width 48 height 23
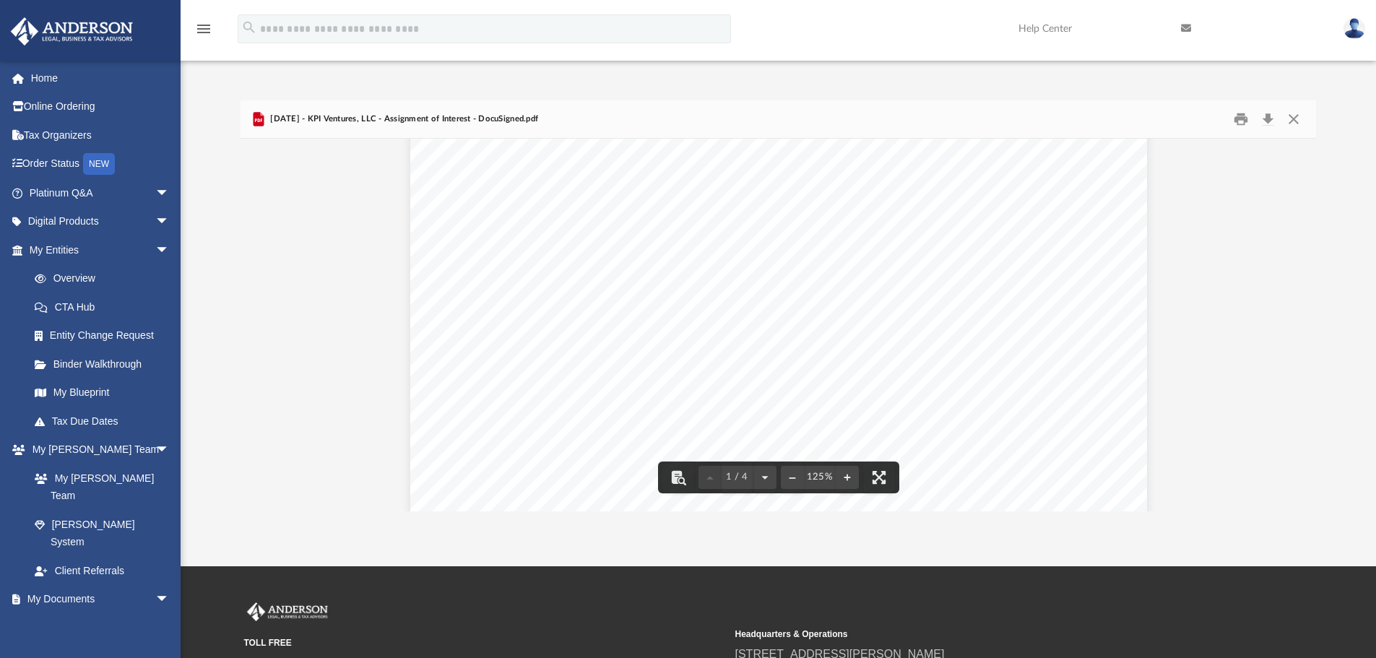
scroll to position [0, 0]
click at [1296, 119] on button "Close" at bounding box center [1294, 119] width 26 height 22
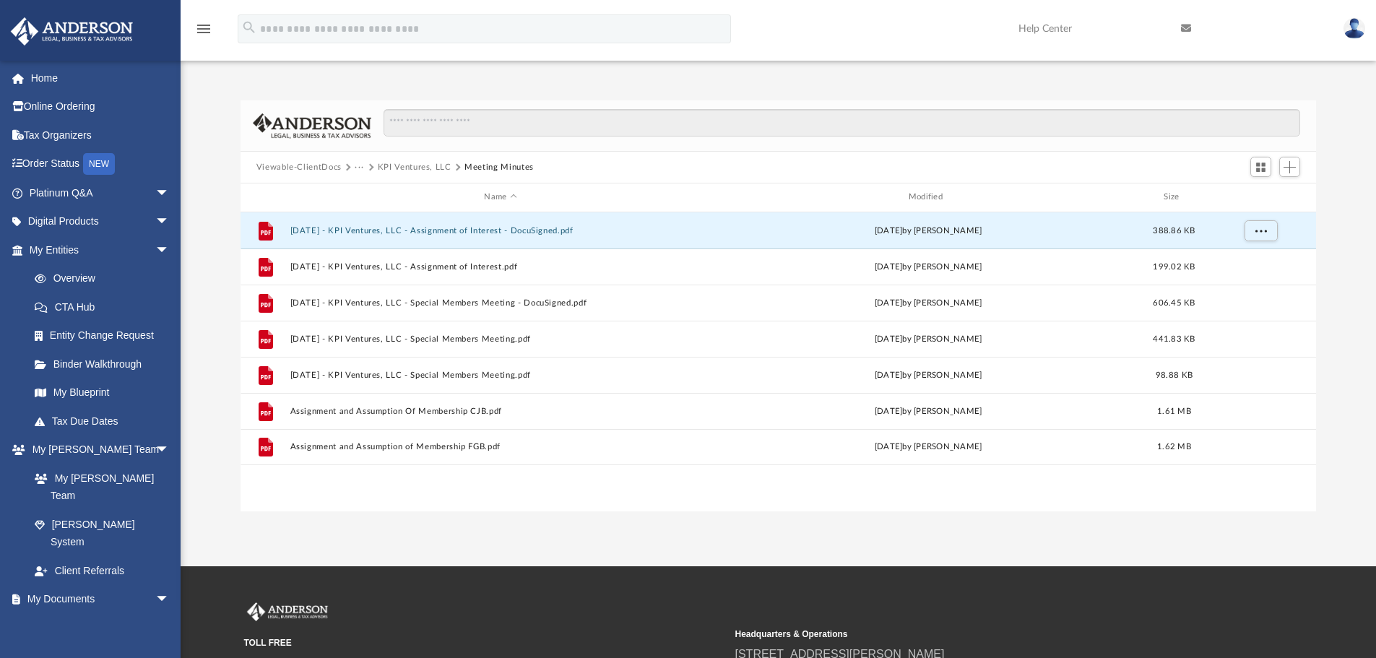
click at [1360, 21] on img at bounding box center [1355, 28] width 22 height 21
click at [1084, 129] on link "Logout" at bounding box center [1138, 126] width 145 height 30
